Goal: Obtain resource: Obtain resource

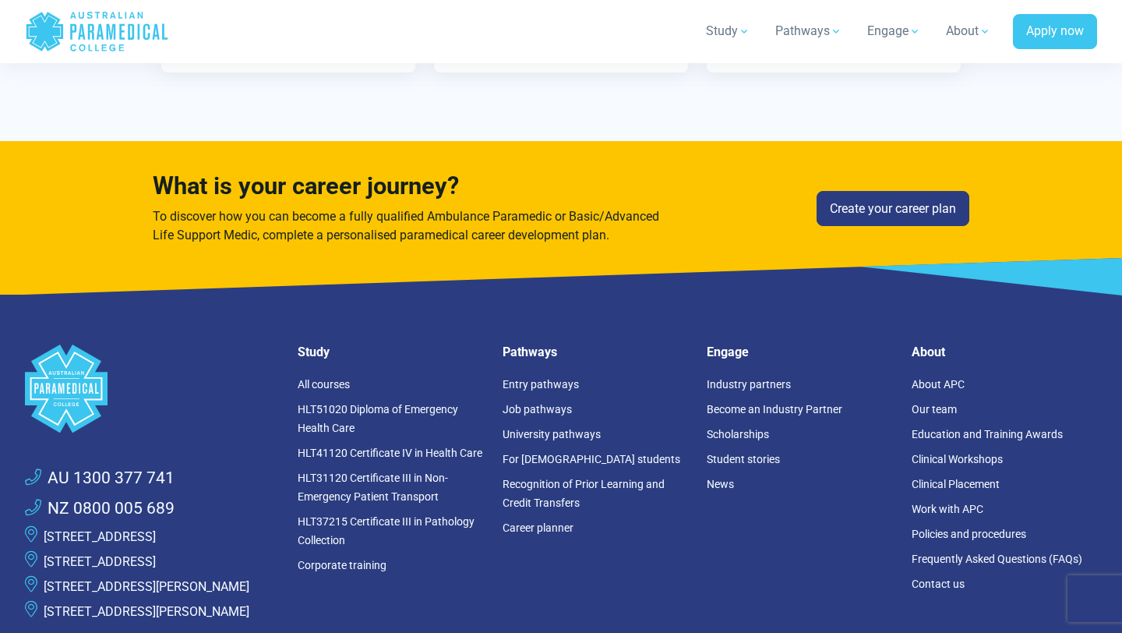
scroll to position [2575, 0]
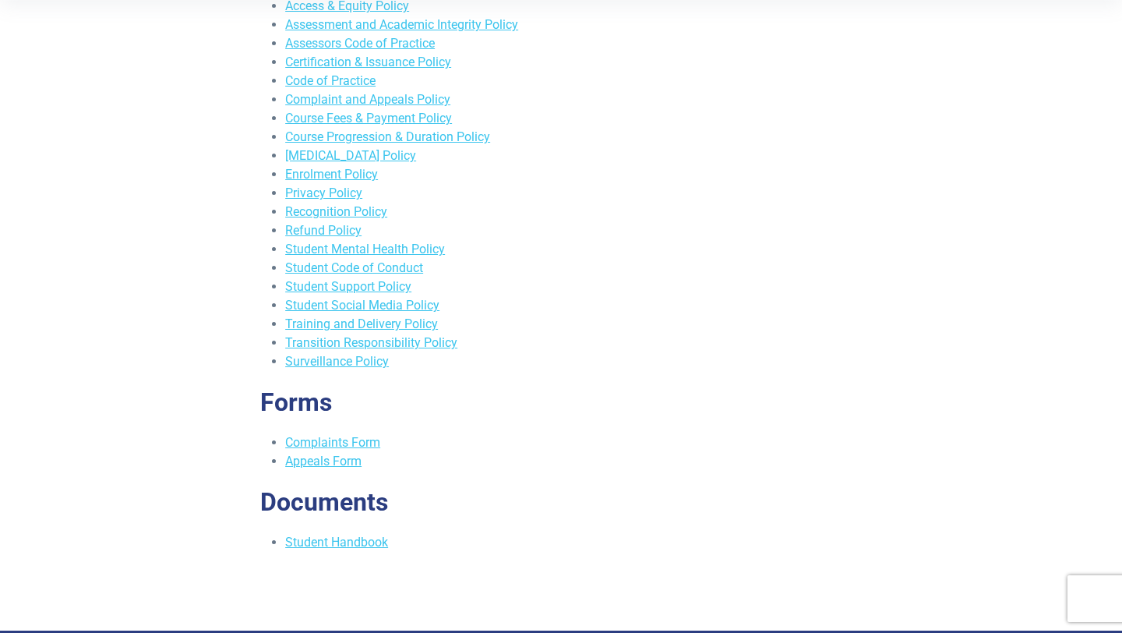
scroll to position [427, 0]
